Goal: Check status: Check status

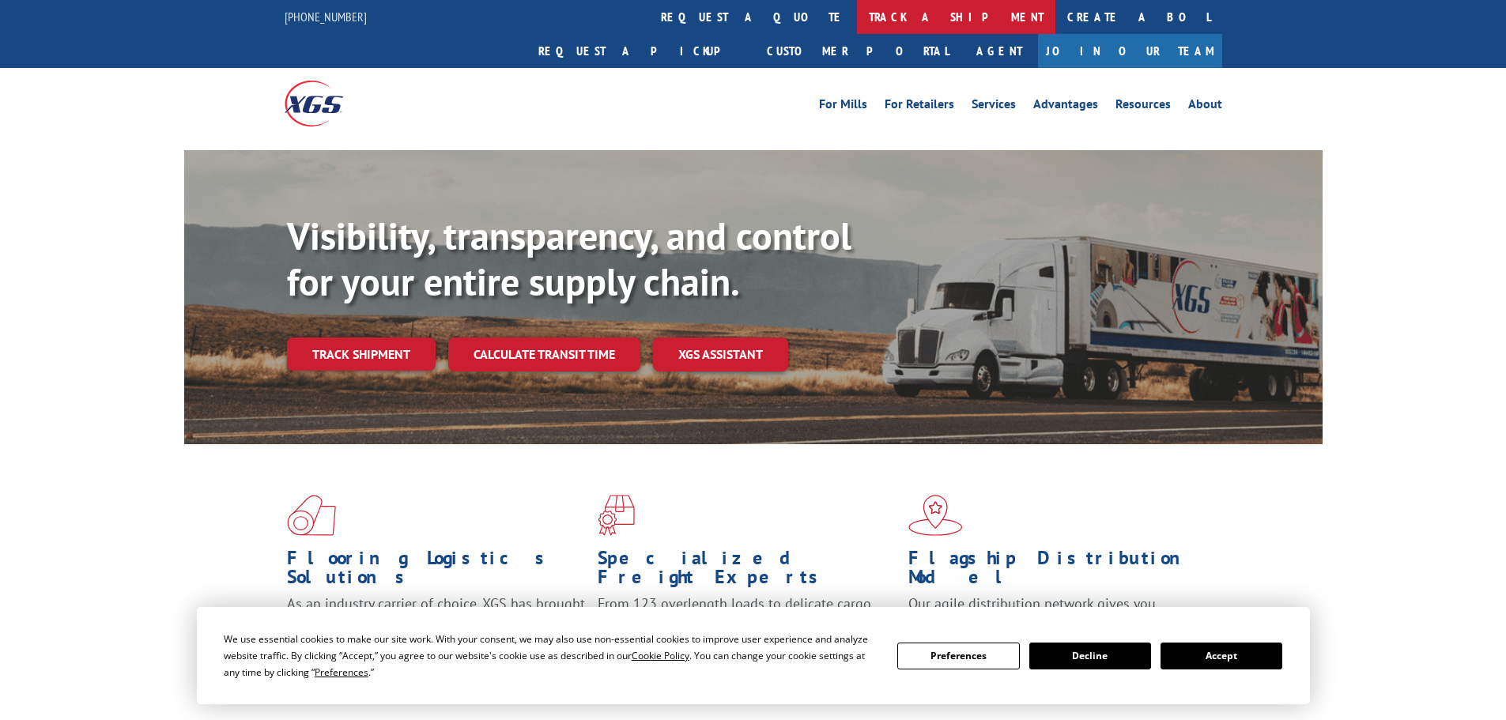
click at [857, 18] on link "track a shipment" at bounding box center [956, 17] width 198 height 34
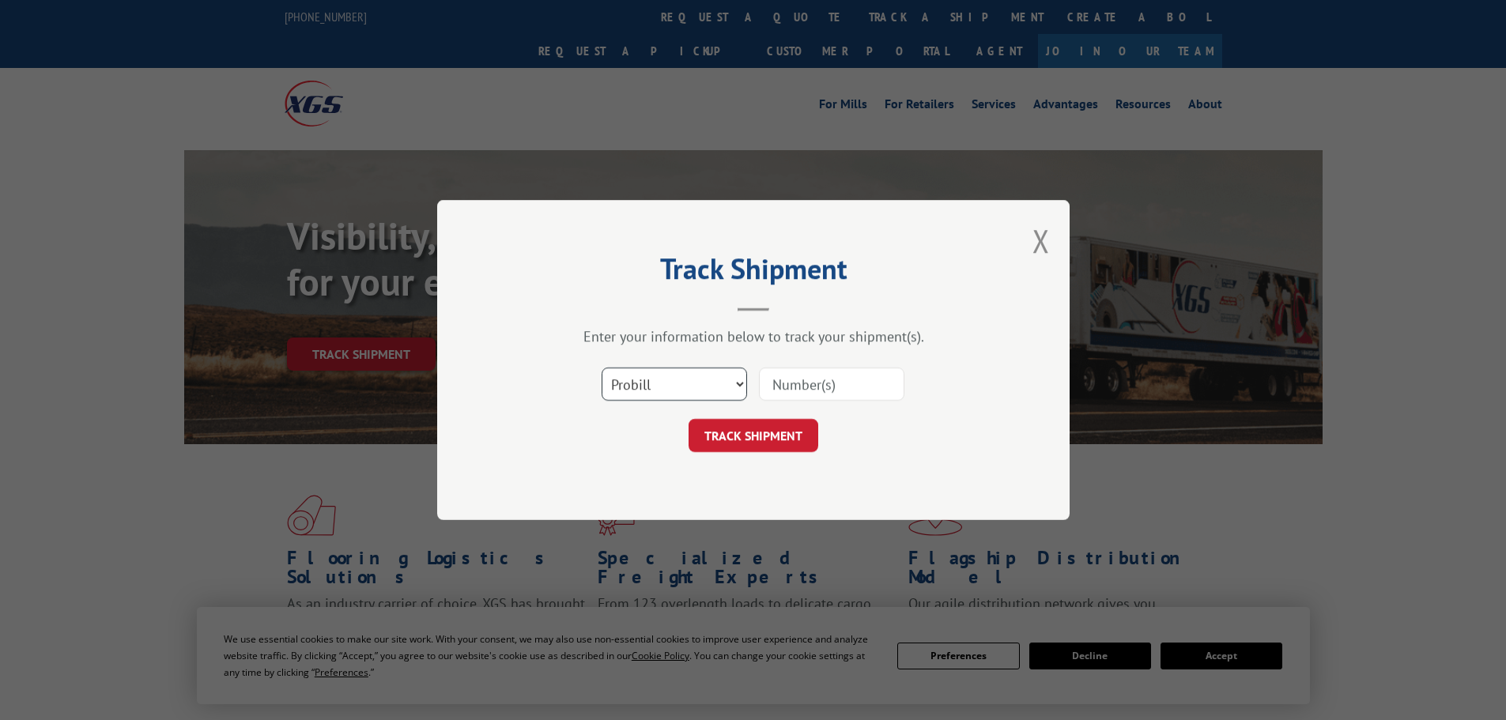
click at [663, 390] on select "Select category... Probill BOL PO" at bounding box center [674, 384] width 145 height 33
select select "bol"
click at [602, 368] on select "Select category... Probill BOL PO" at bounding box center [674, 384] width 145 height 33
click at [788, 384] on input at bounding box center [831, 384] width 145 height 33
paste input "7021242"
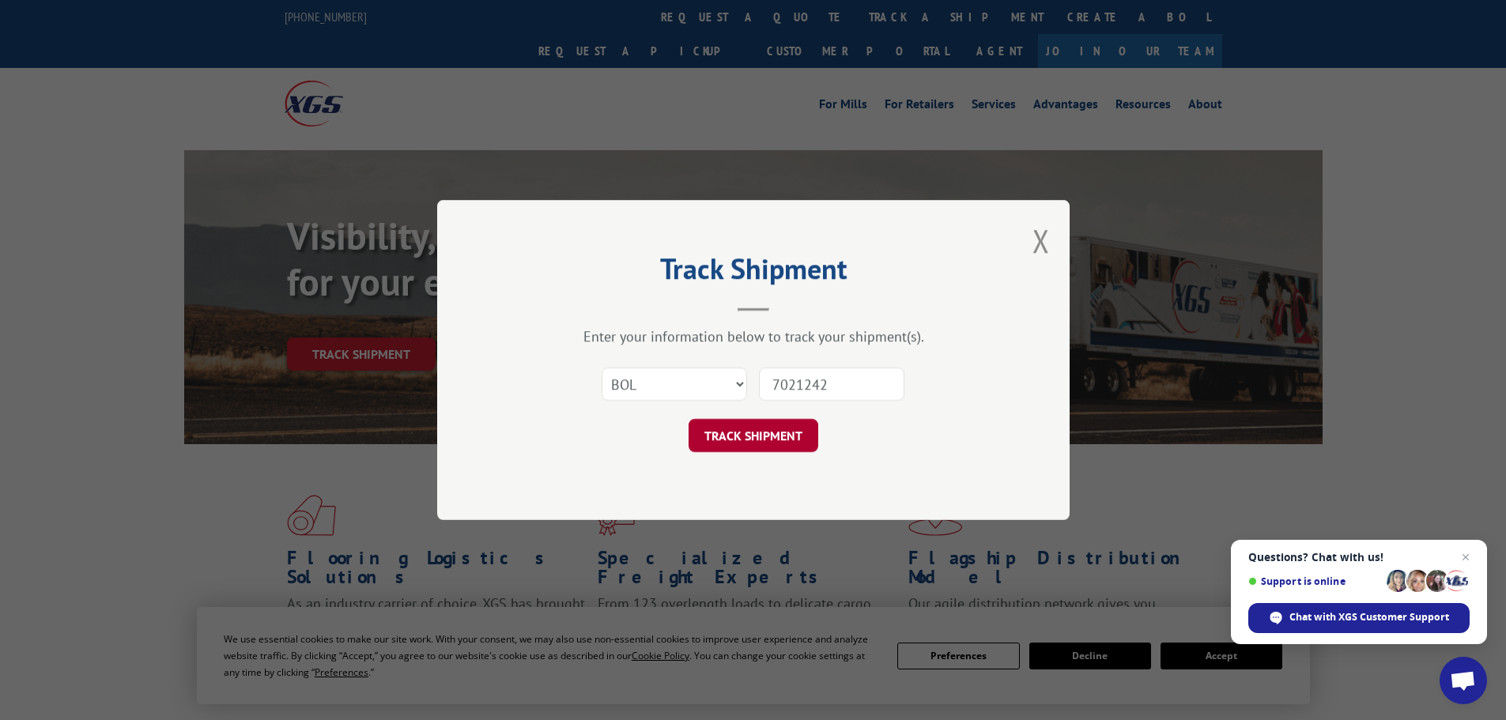
type input "7021242"
click at [748, 433] on button "TRACK SHIPMENT" at bounding box center [754, 435] width 130 height 33
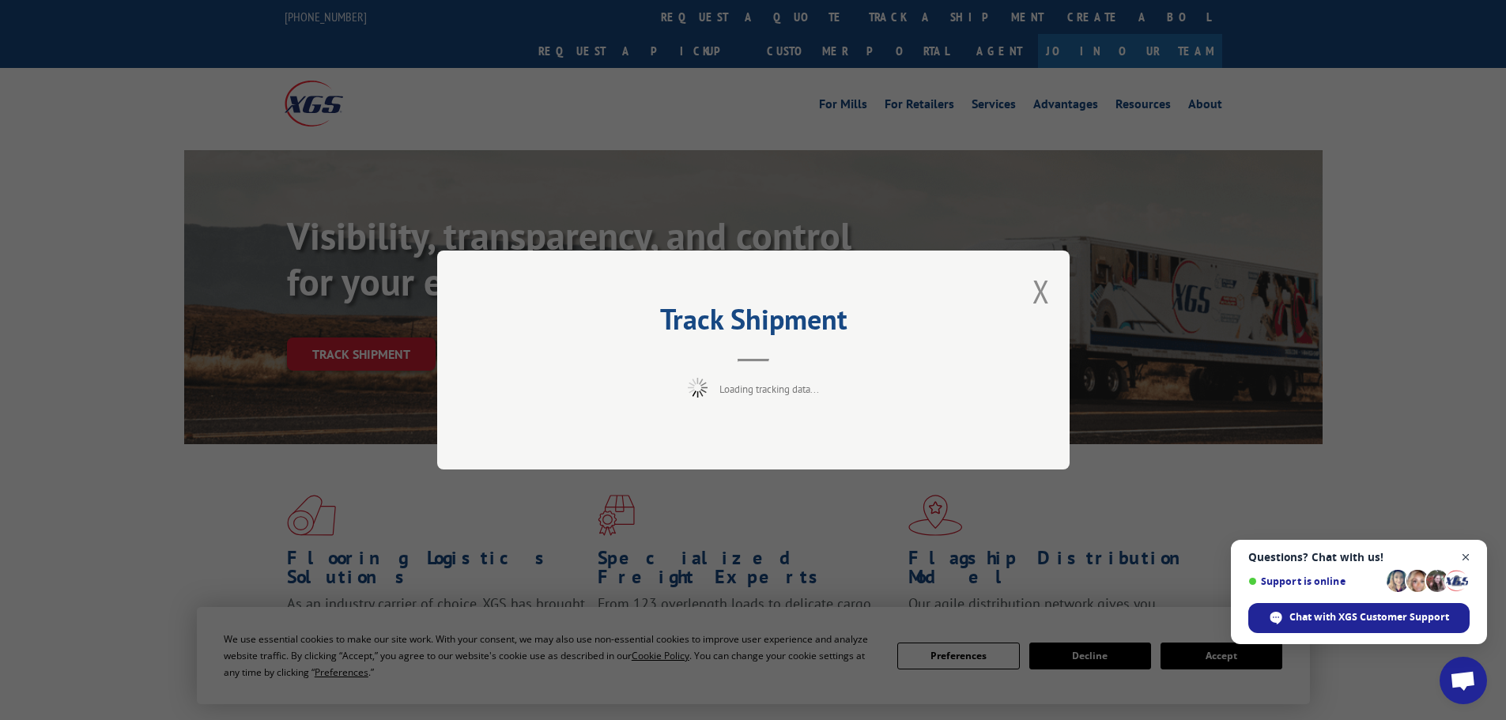
drag, startPoint x: 1468, startPoint y: 560, endPoint x: 1432, endPoint y: 484, distance: 83.8
click at [1467, 560] on span "Close chat" at bounding box center [1466, 558] width 20 height 20
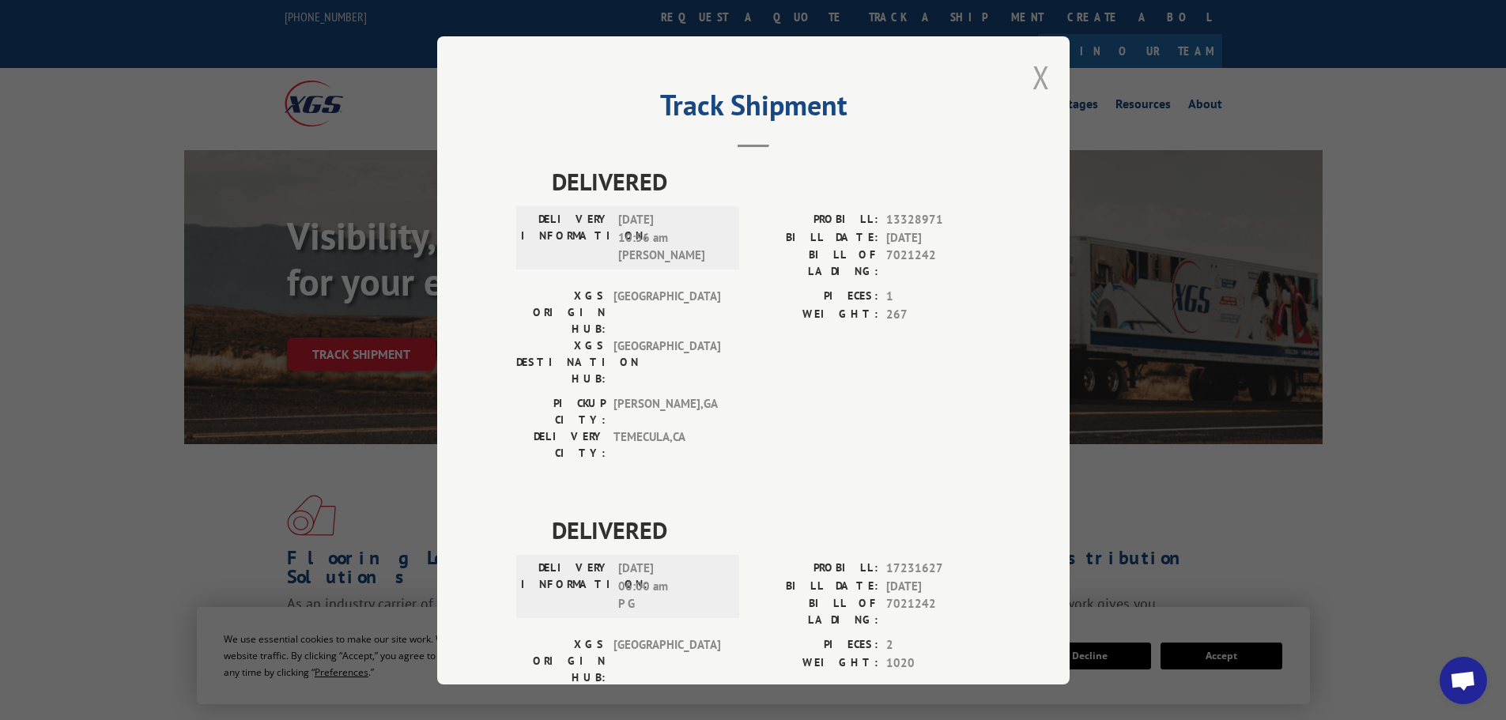
click at [1033, 72] on button "Close modal" at bounding box center [1041, 77] width 17 height 42
